Goal: Information Seeking & Learning: Learn about a topic

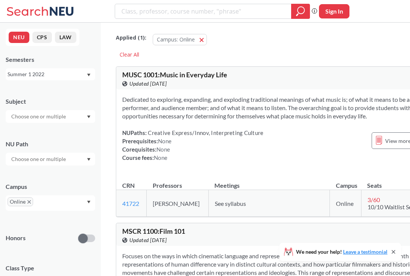
scroll to position [10, 0]
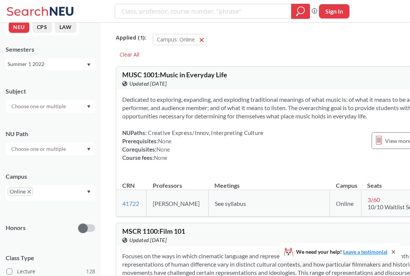
click at [68, 70] on div "NEU CPS LAW Semesters Summer 1 2022 Subject NU Path Campus Online Honors Class …" at bounding box center [50, 149] width 101 height 253
click at [68, 66] on div "Summer 1 2022" at bounding box center [47, 64] width 79 height 8
click at [57, 79] on div "Fall 2025" at bounding box center [52, 80] width 85 height 8
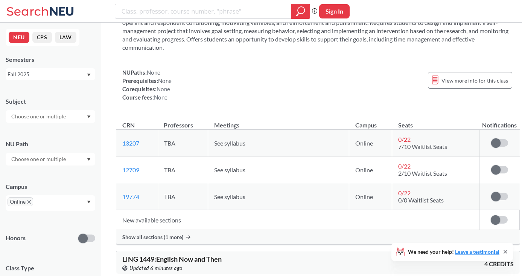
scroll to position [17518, 0]
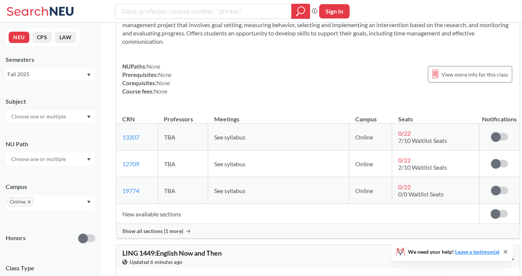
click at [173, 204] on td "New available sections" at bounding box center [297, 214] width 363 height 20
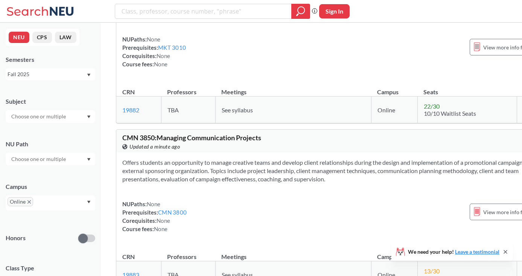
scroll to position [50309, 0]
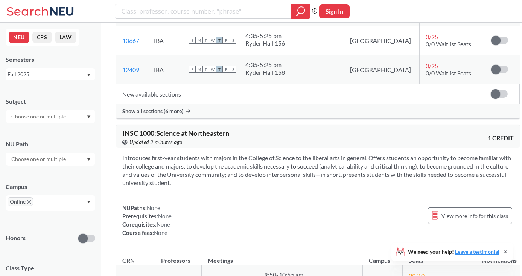
scroll to position [689, 0]
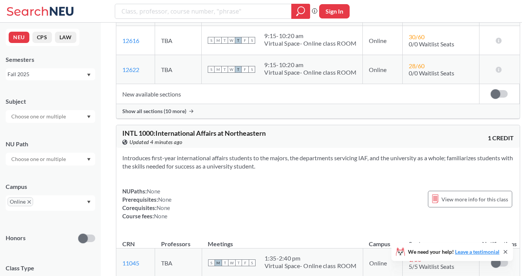
click at [31, 200] on span "Online" at bounding box center [21, 201] width 26 height 9
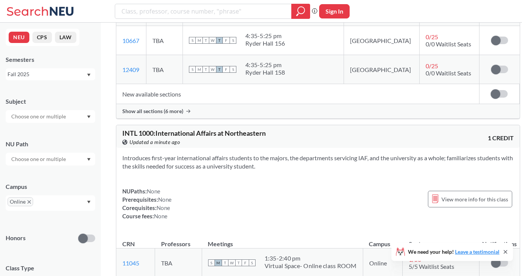
click at [29, 203] on icon "X to remove pill" at bounding box center [28, 201] width 3 height 3
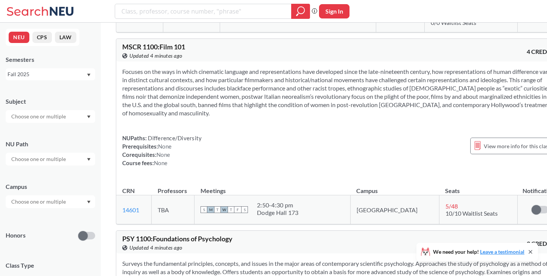
scroll to position [12379, 0]
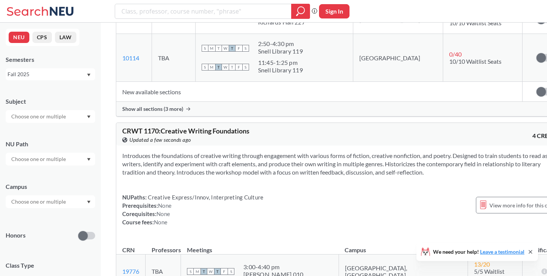
scroll to position [46757, 0]
